Goal: Find specific page/section: Find specific page/section

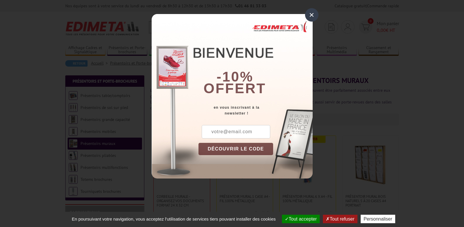
click at [218, 132] on input "text" at bounding box center [236, 131] width 68 height 13
type input "[EMAIL_ADDRESS][DOMAIN_NAME]"
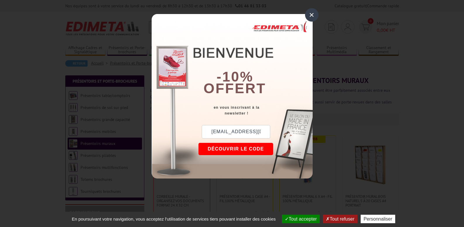
click at [235, 149] on button "DÉCOUVRIR LE CODE" at bounding box center [235, 149] width 75 height 12
click at [310, 13] on div "×" at bounding box center [311, 14] width 13 height 13
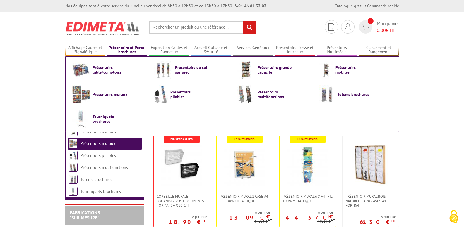
click at [119, 49] on link "Présentoirs et Porte-brochures" at bounding box center [127, 50] width 40 height 10
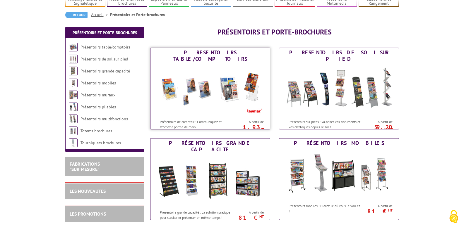
scroll to position [59, 0]
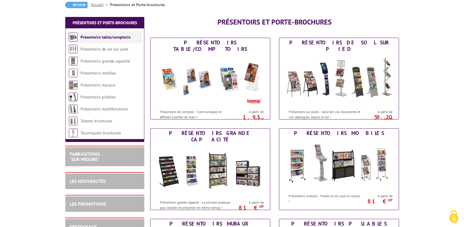
click at [97, 35] on link "Présentoirs table/comptoirs" at bounding box center [106, 37] width 50 height 5
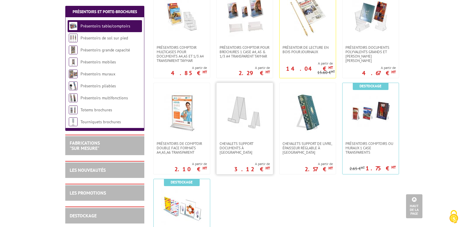
scroll to position [205, 0]
